Goal: Find specific page/section: Find specific page/section

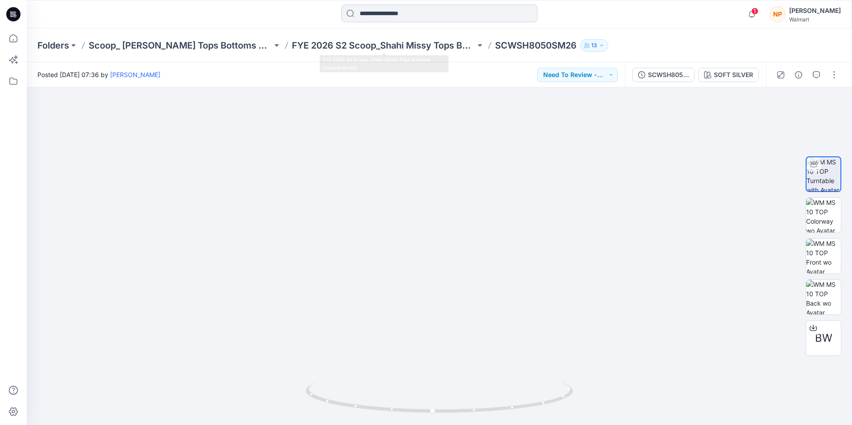
click at [416, 14] on input at bounding box center [439, 13] width 196 height 18
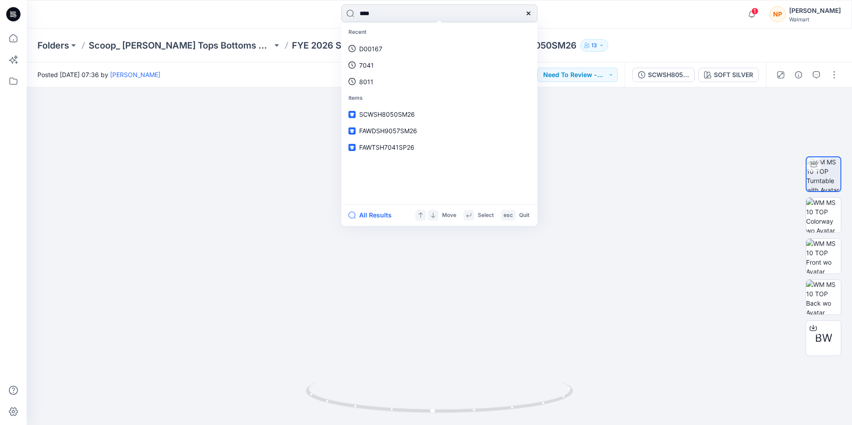
type input "****"
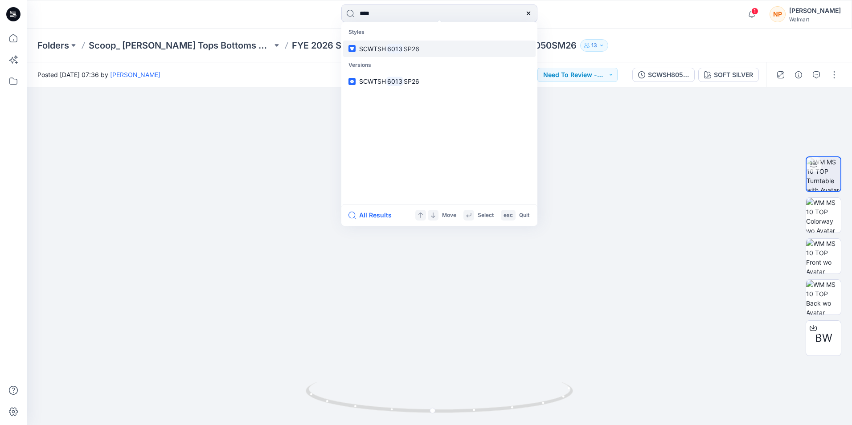
click at [403, 54] on link "SCWTSH 6013 SP26" at bounding box center [439, 49] width 193 height 16
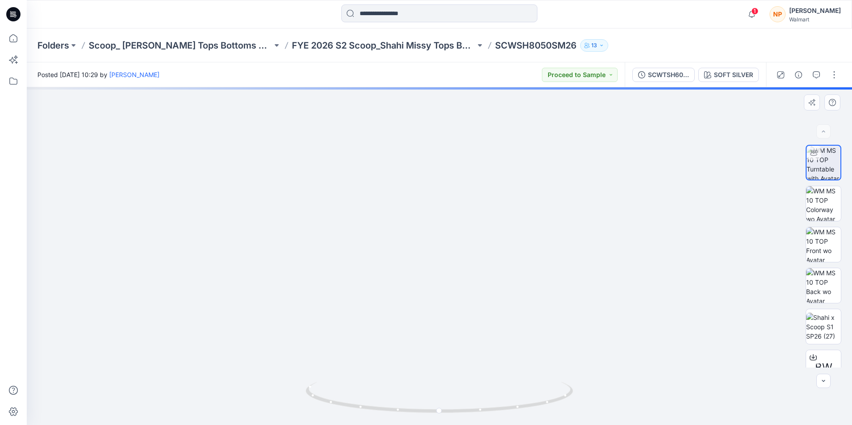
drag, startPoint x: 471, startPoint y: 197, endPoint x: 496, endPoint y: 296, distance: 102.2
click at [496, 296] on img at bounding box center [440, 204] width 708 height 441
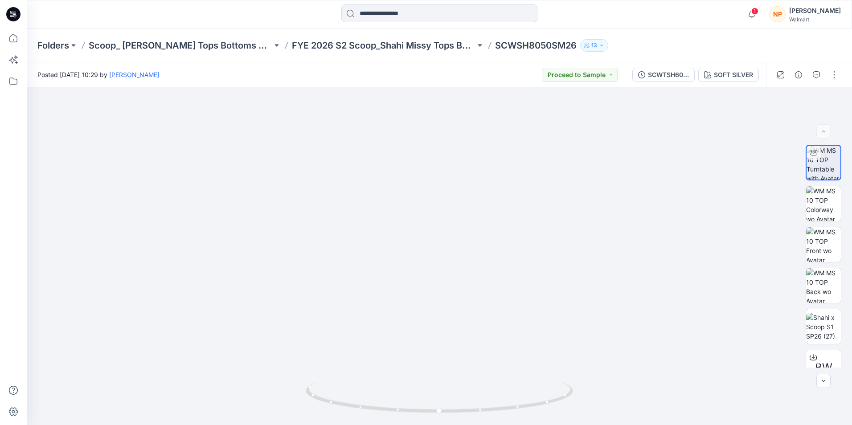
click at [498, 46] on p "SCWSH8050SM26" at bounding box center [536, 45] width 82 height 12
drag, startPoint x: 498, startPoint y: 409, endPoint x: 442, endPoint y: 409, distance: 56.2
click at [442, 409] on icon at bounding box center [441, 398] width 270 height 33
drag, startPoint x: 456, startPoint y: 413, endPoint x: 514, endPoint y: 407, distance: 58.2
click at [514, 407] on icon at bounding box center [441, 398] width 270 height 33
